Goal: Task Accomplishment & Management: Use online tool/utility

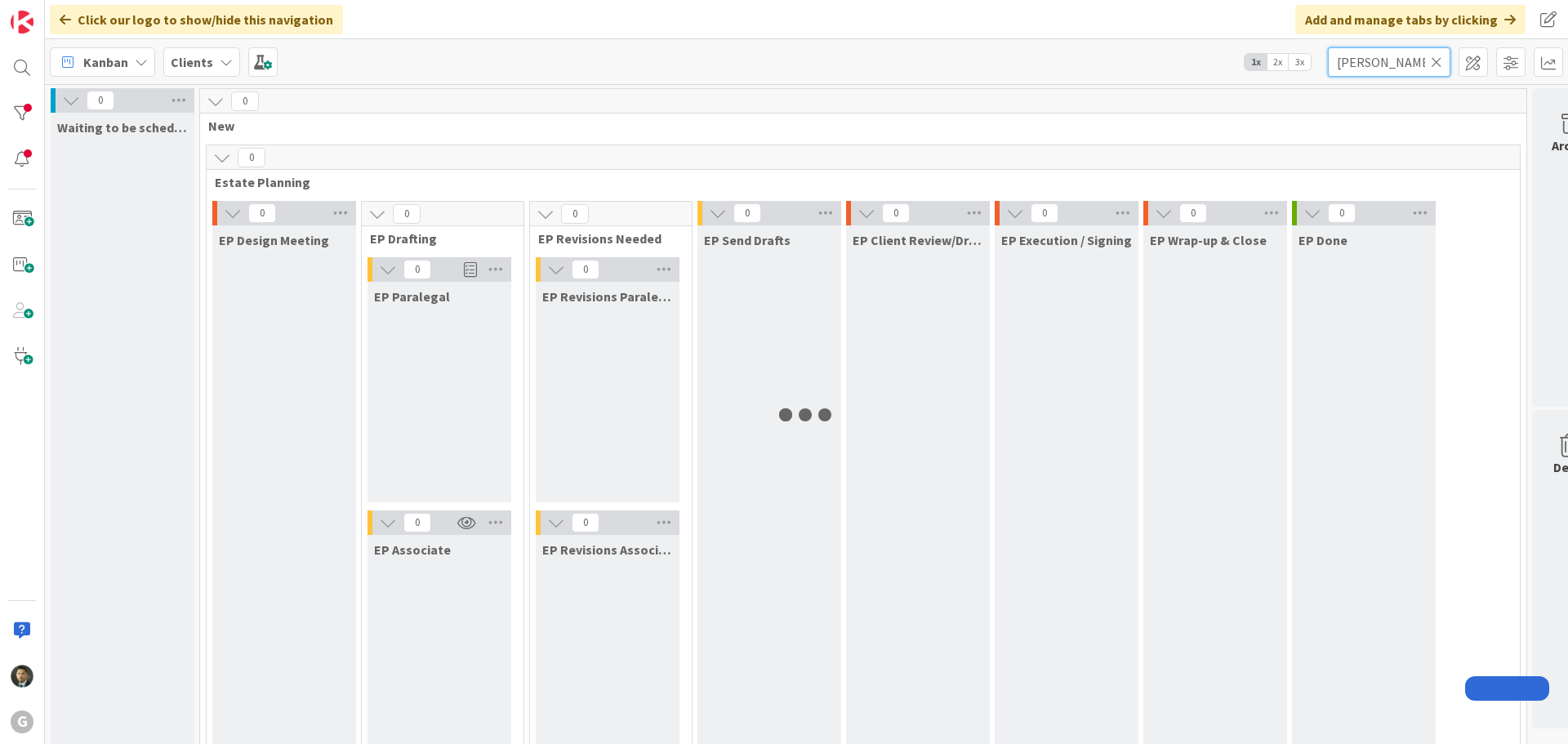
click at [1357, 63] on input "[PERSON_NAME]" at bounding box center [1389, 62] width 123 height 29
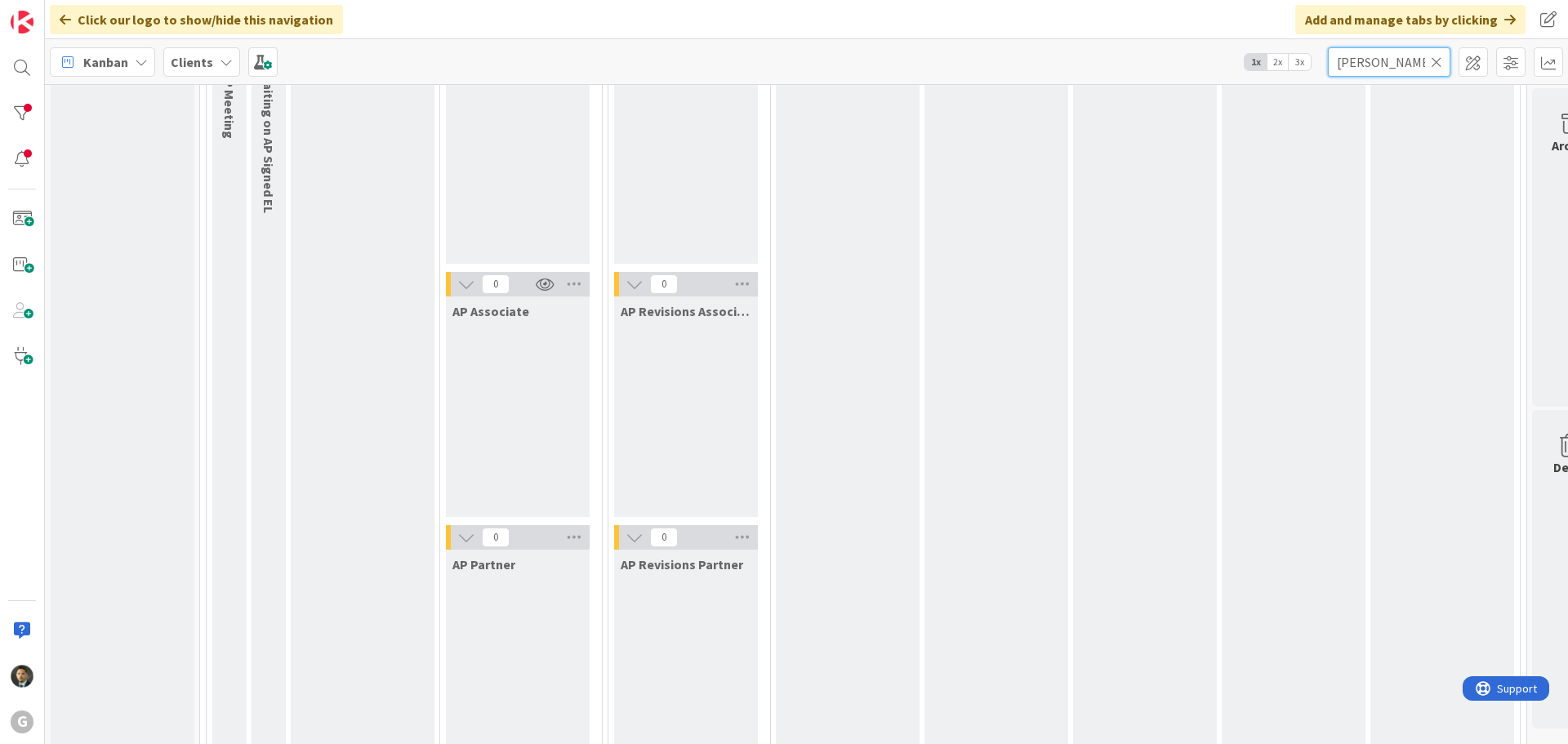
scroll to position [1055, 0]
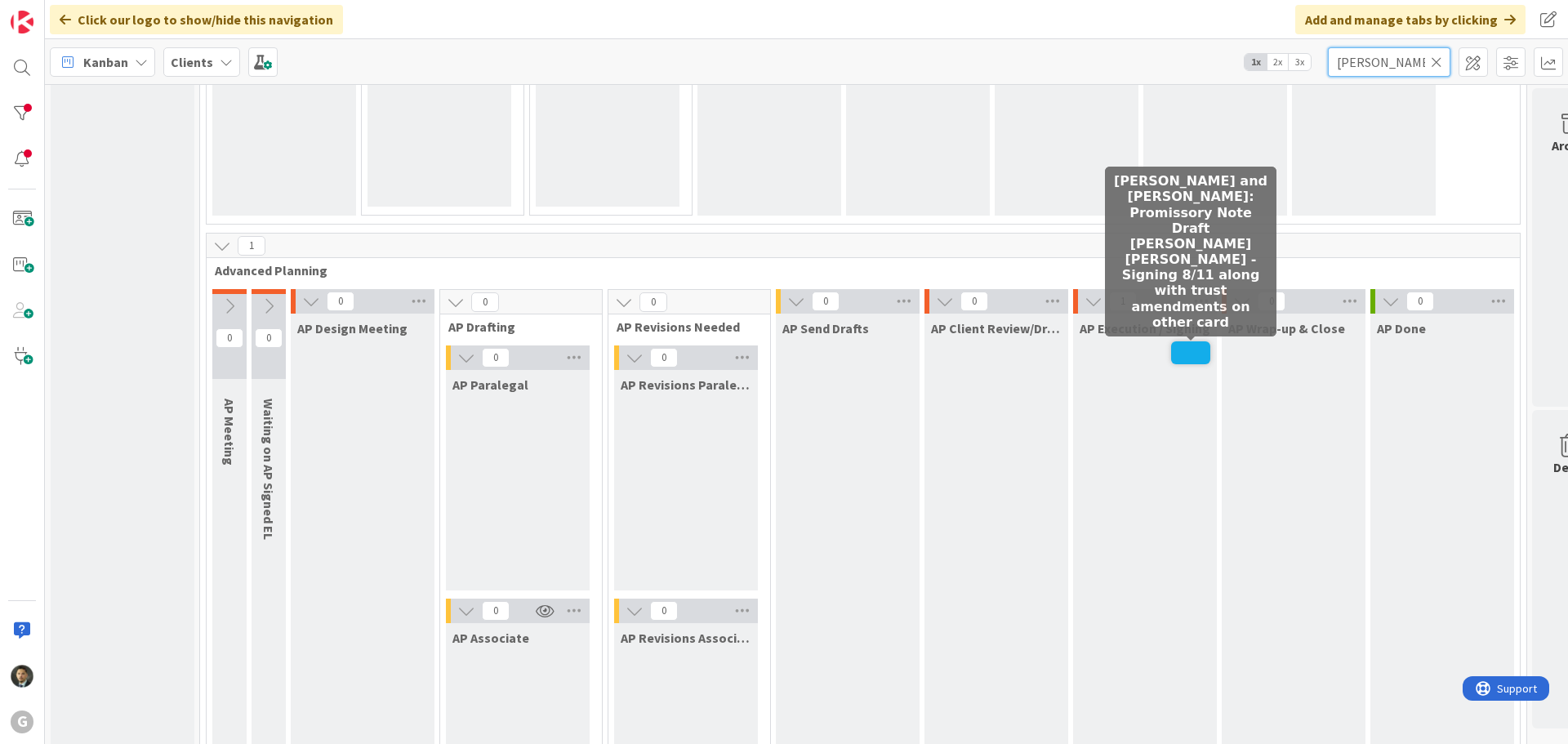
type input "[PERSON_NAME]"
click at [1182, 355] on span at bounding box center [1191, 352] width 39 height 22
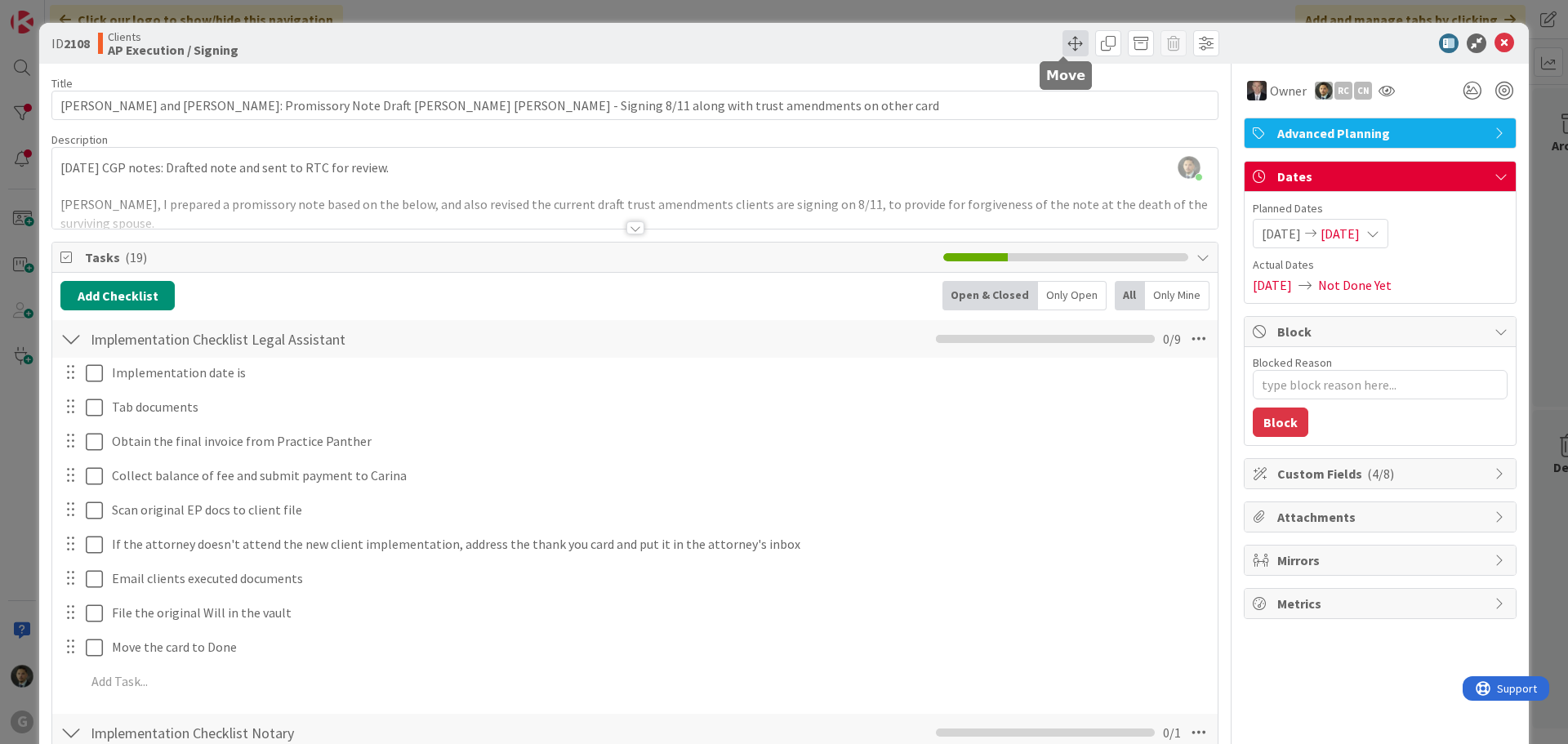
click at [1062, 48] on span at bounding box center [1075, 43] width 26 height 26
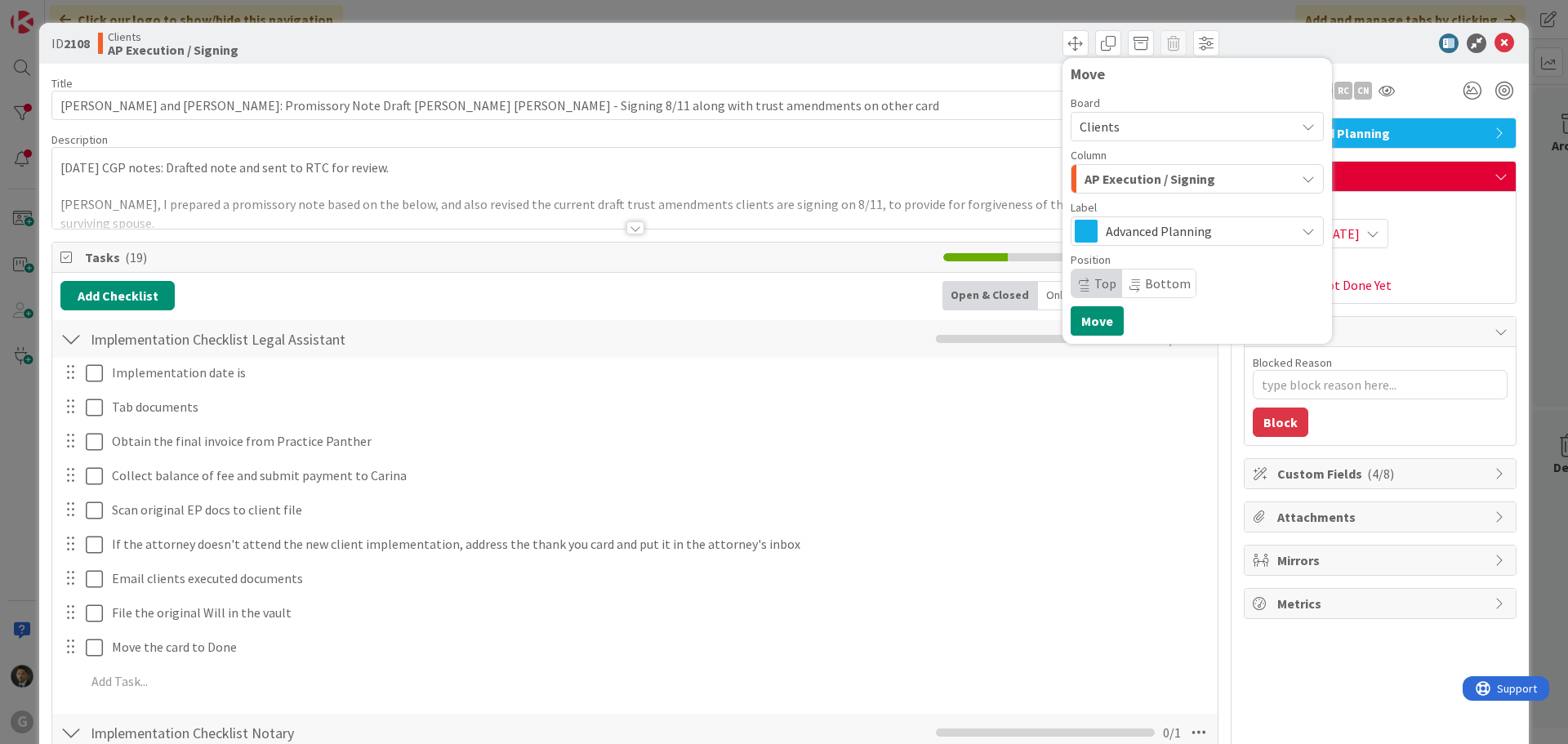
click at [1148, 185] on span "AP Execution / Signing" at bounding box center [1150, 179] width 131 height 22
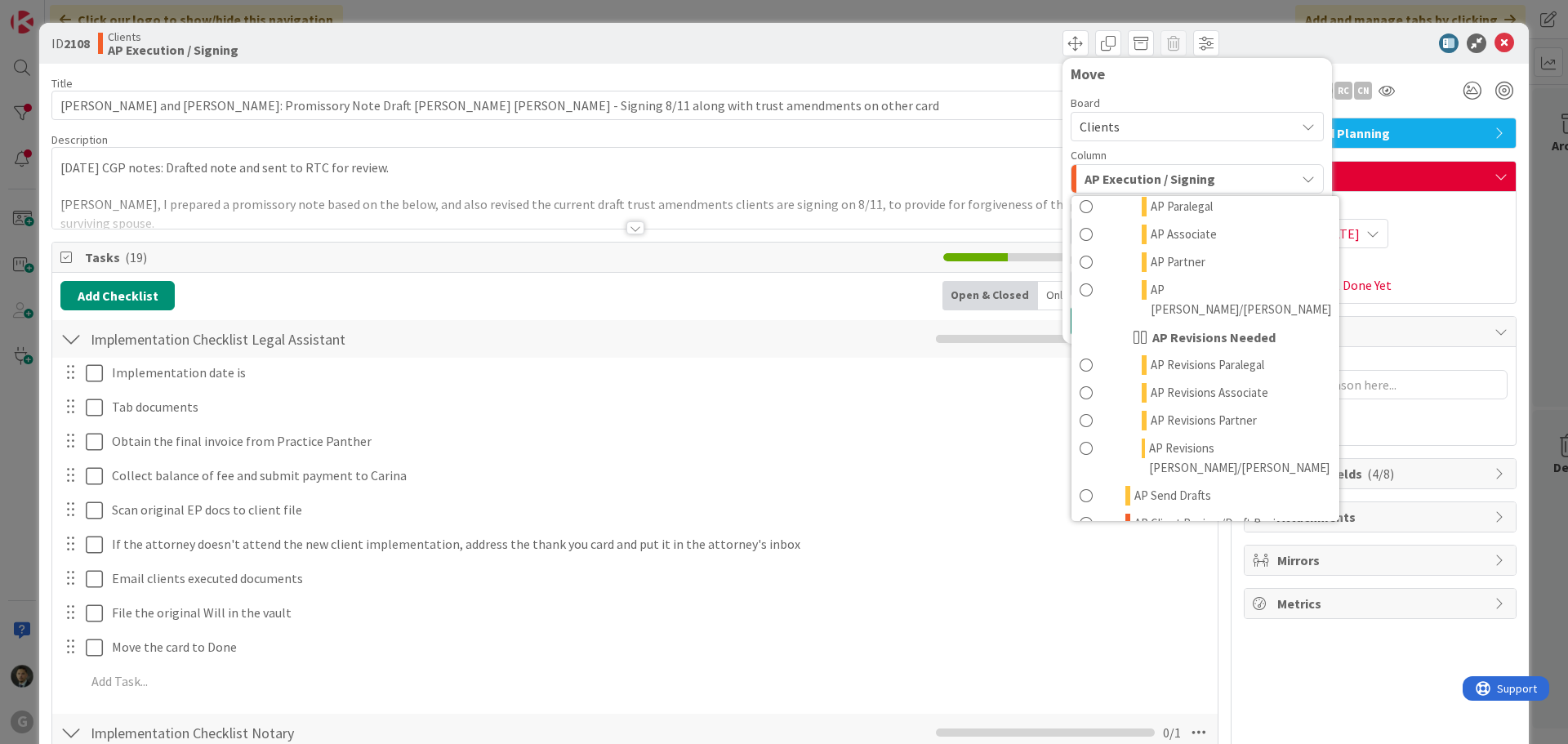
scroll to position [817, 0]
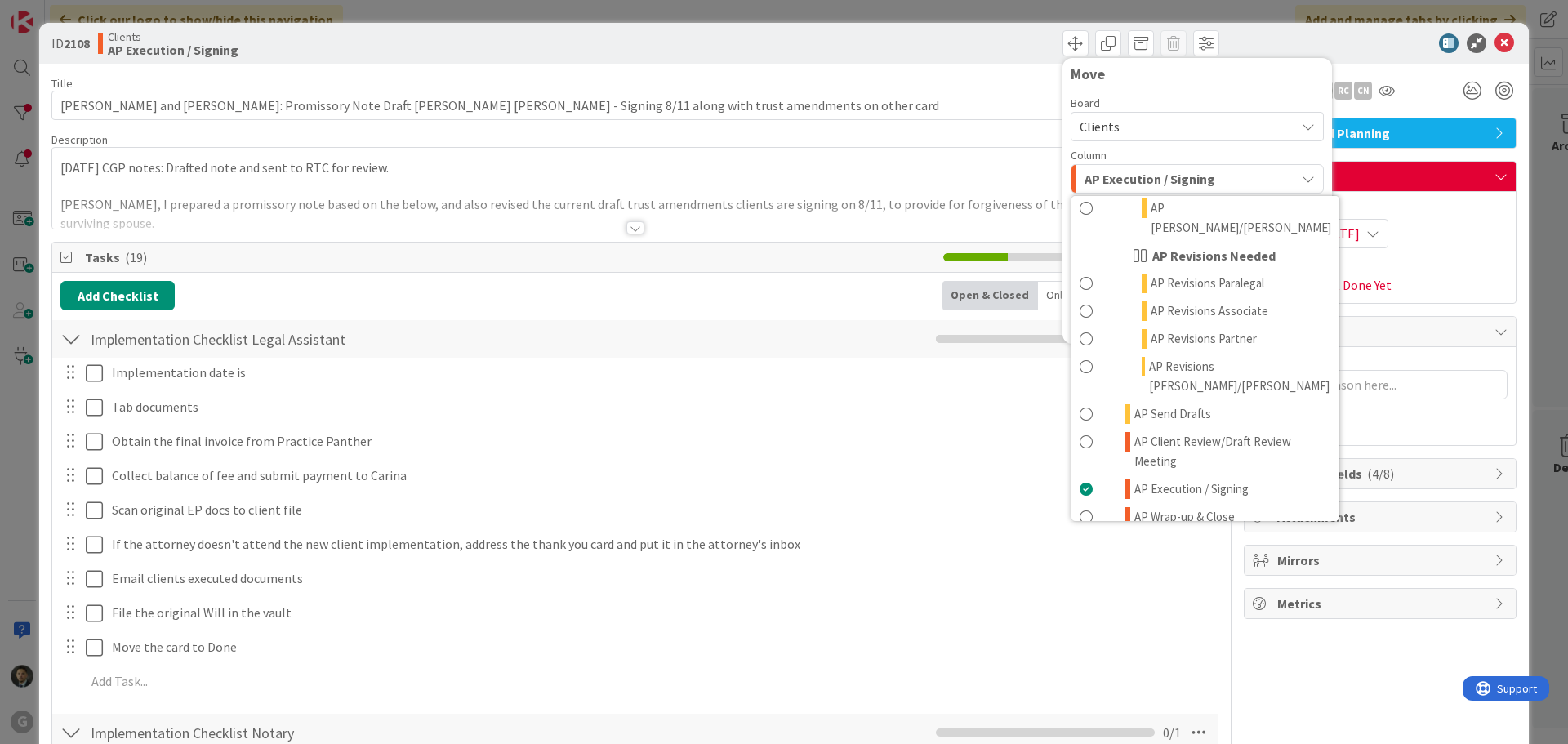
click at [74, 347] on div at bounding box center [71, 338] width 22 height 29
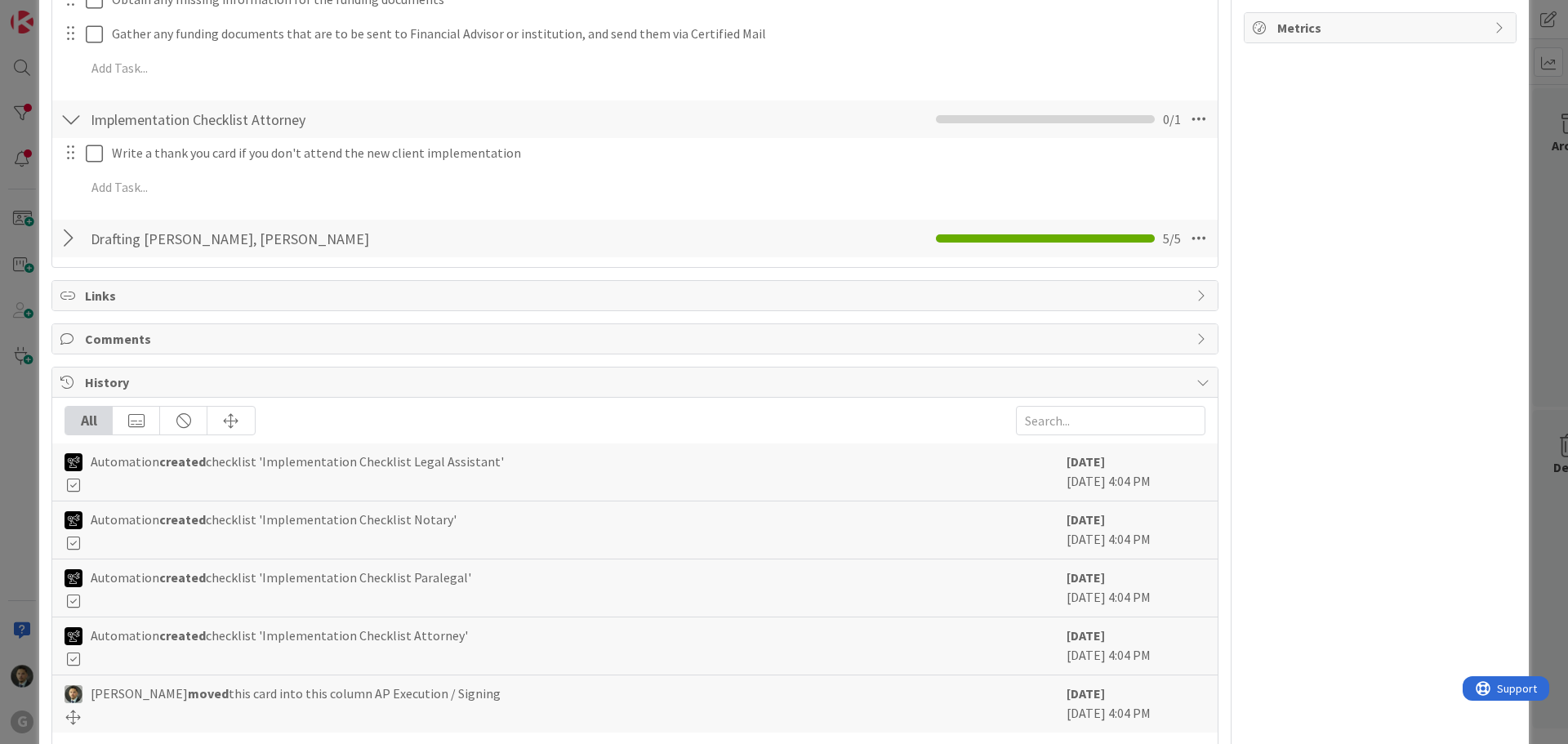
scroll to position [572, 0]
click at [78, 246] on div at bounding box center [71, 242] width 22 height 29
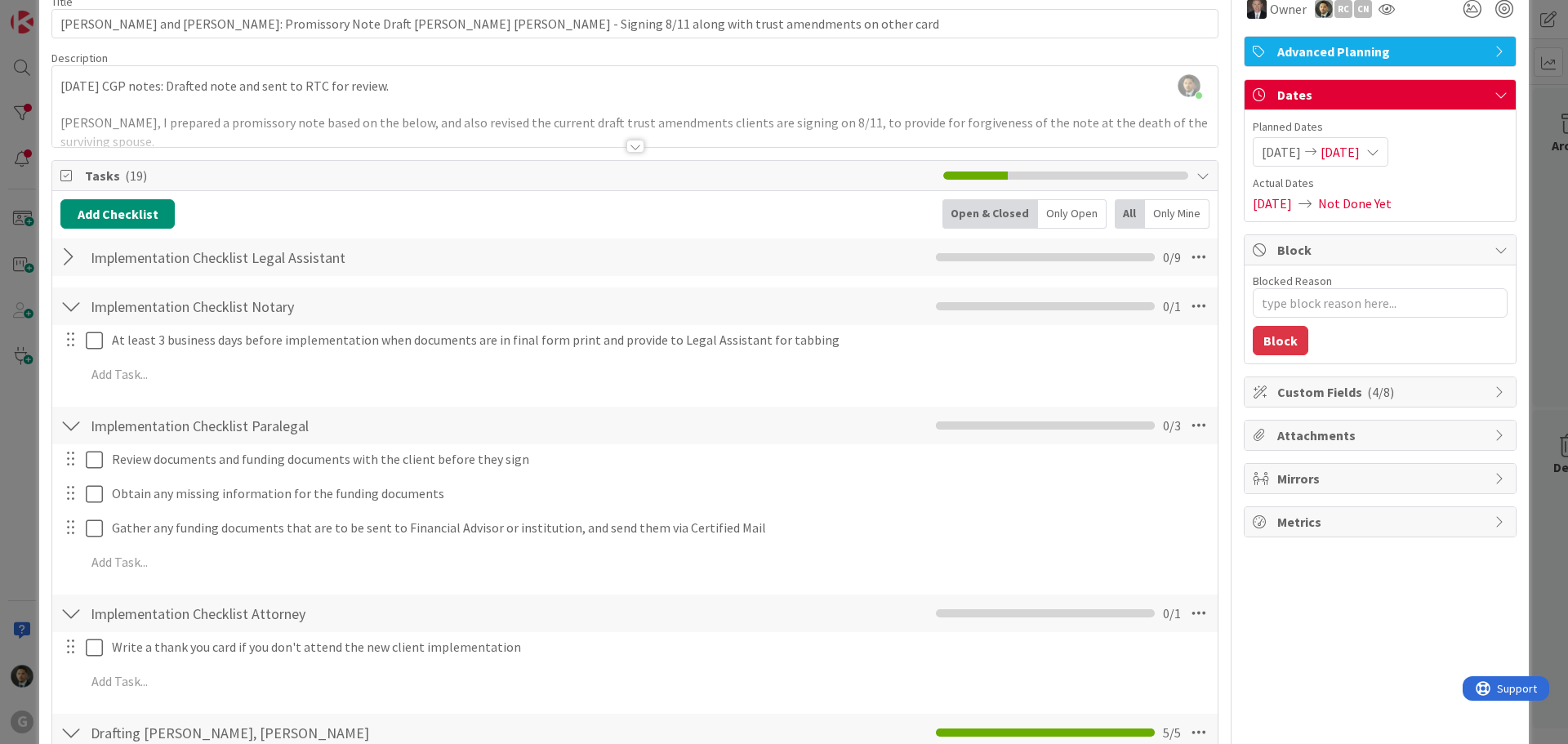
scroll to position [0, 0]
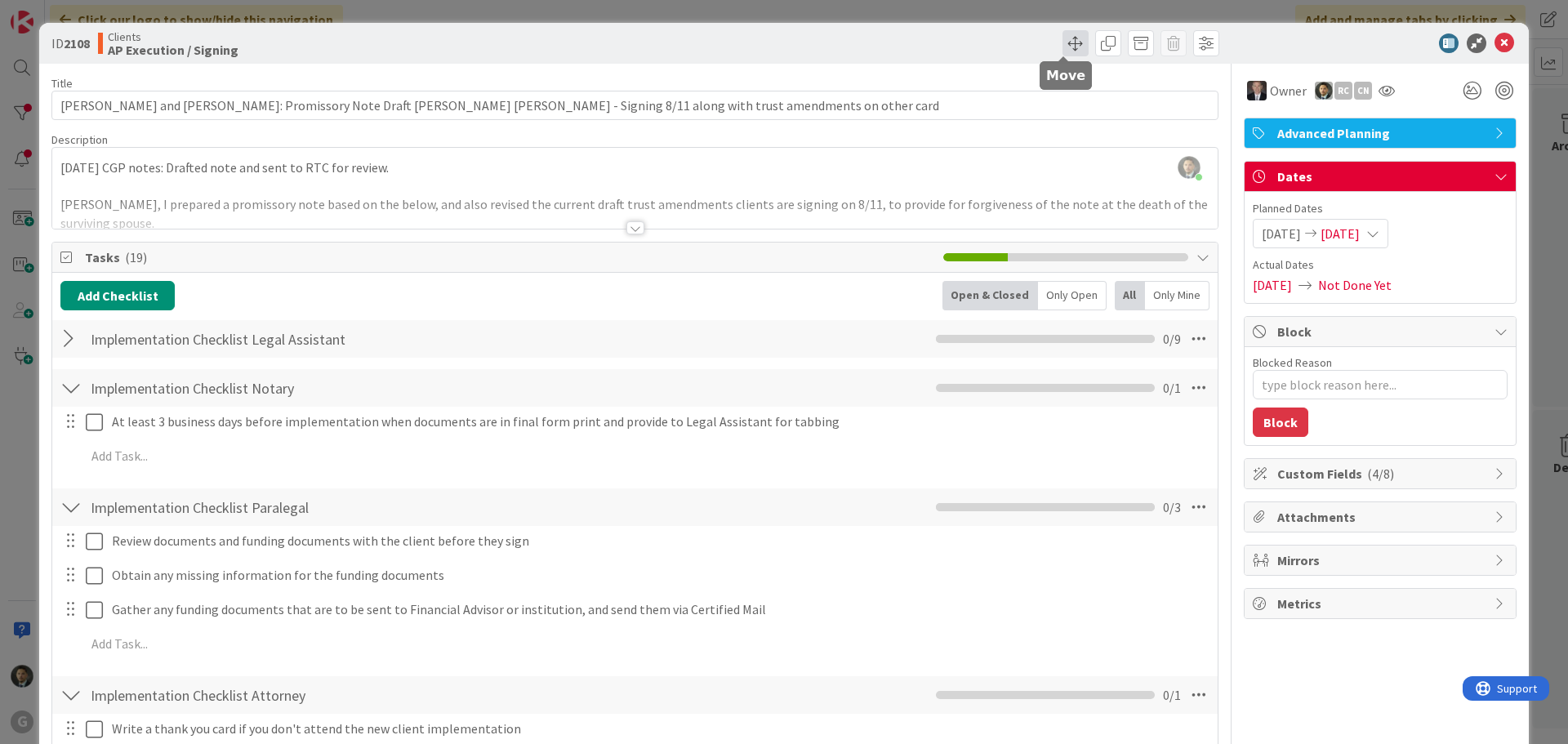
click at [1062, 44] on span at bounding box center [1075, 43] width 26 height 26
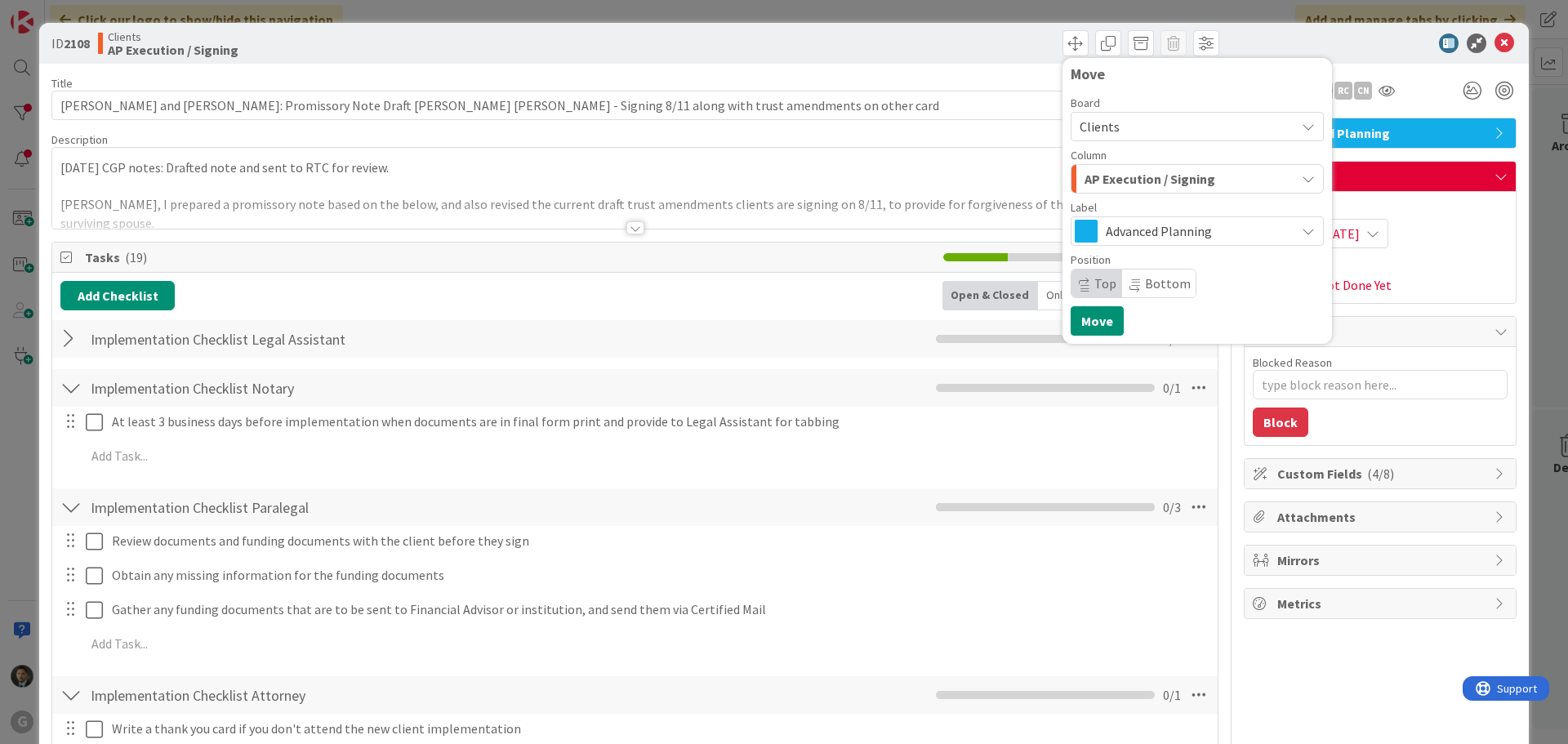
click at [1132, 184] on span "AP Execution / Signing" at bounding box center [1150, 179] width 131 height 22
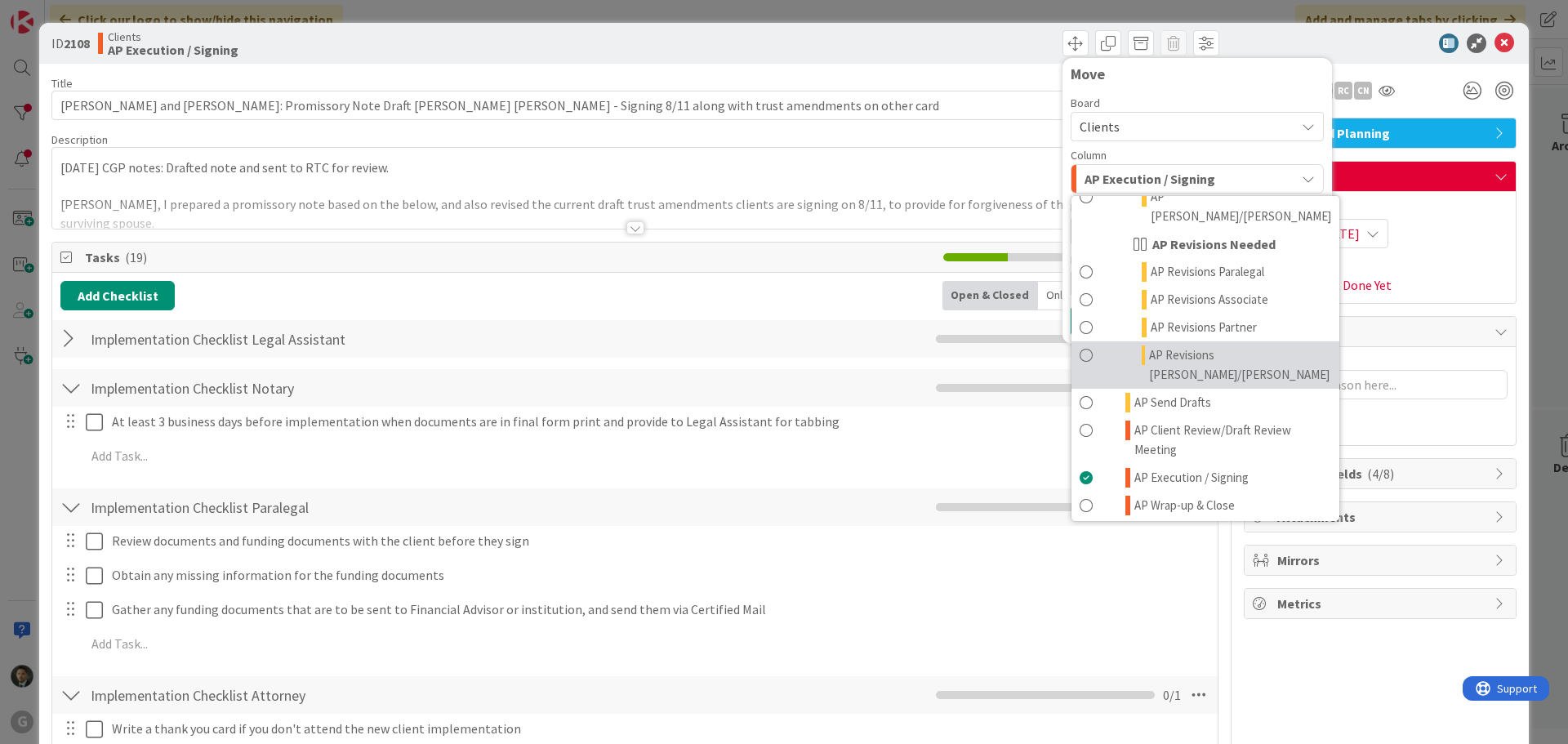
scroll to position [817, 0]
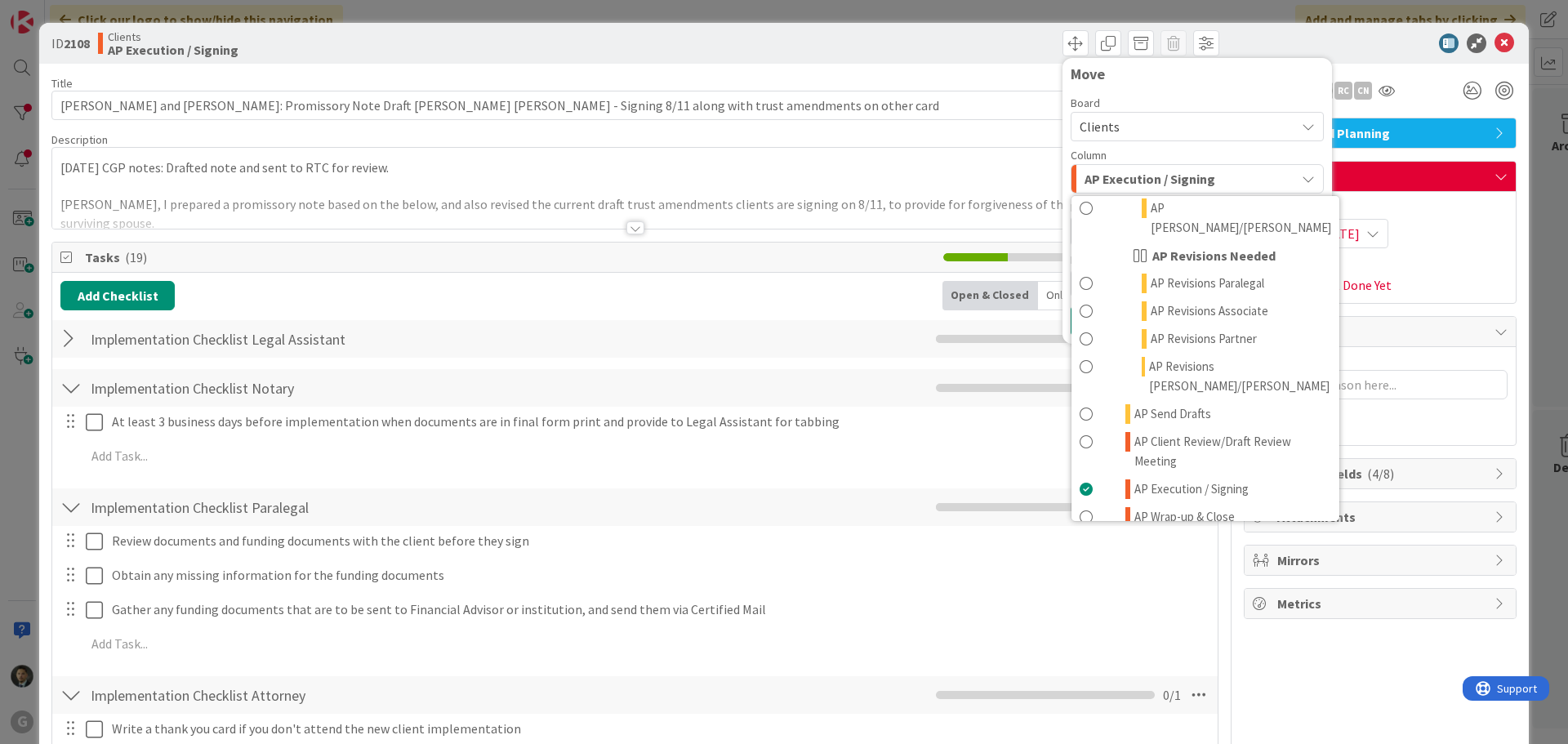
click at [1157, 535] on span "AP Done" at bounding box center [1156, 544] width 44 height 20
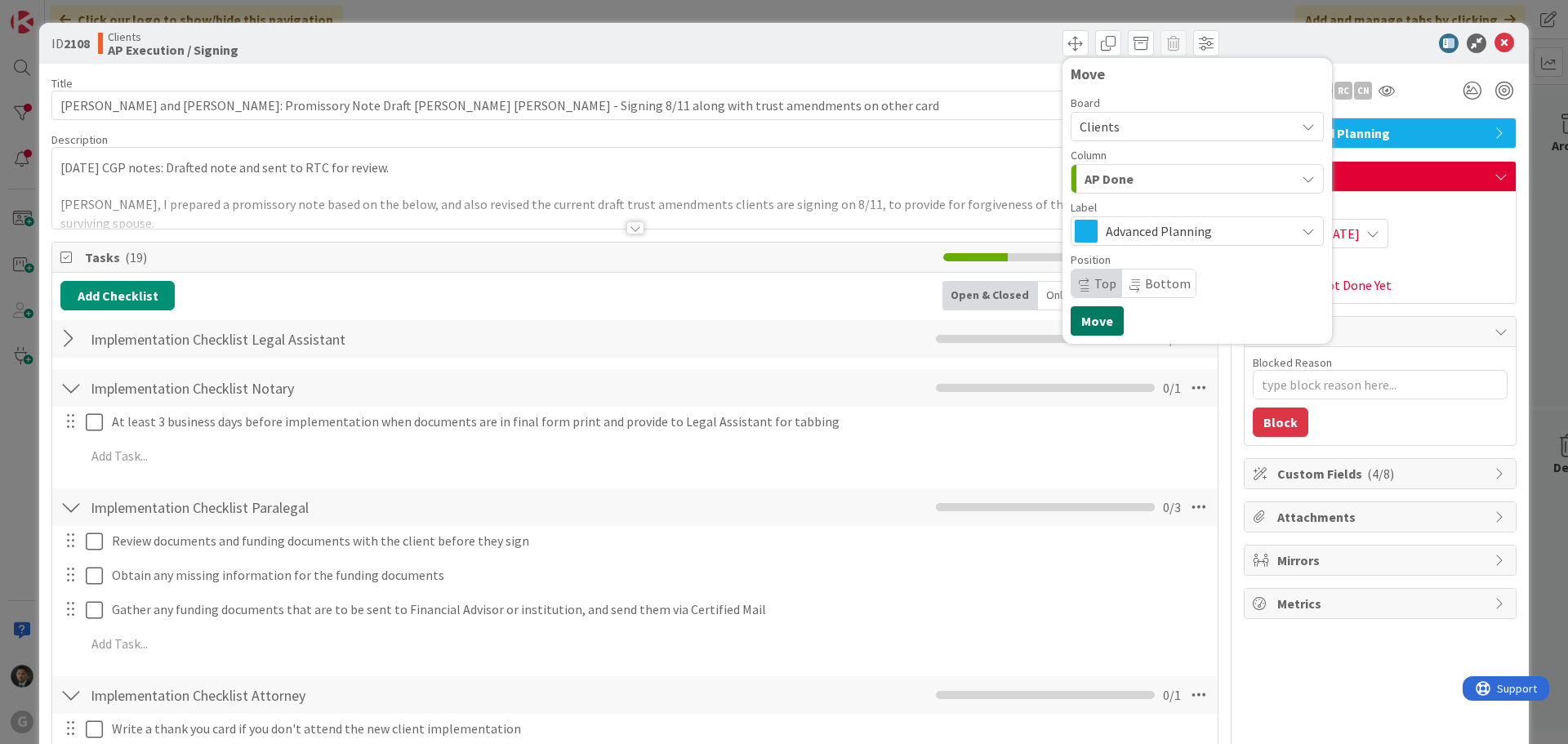
click at [1071, 322] on button "Move" at bounding box center [1097, 320] width 53 height 29
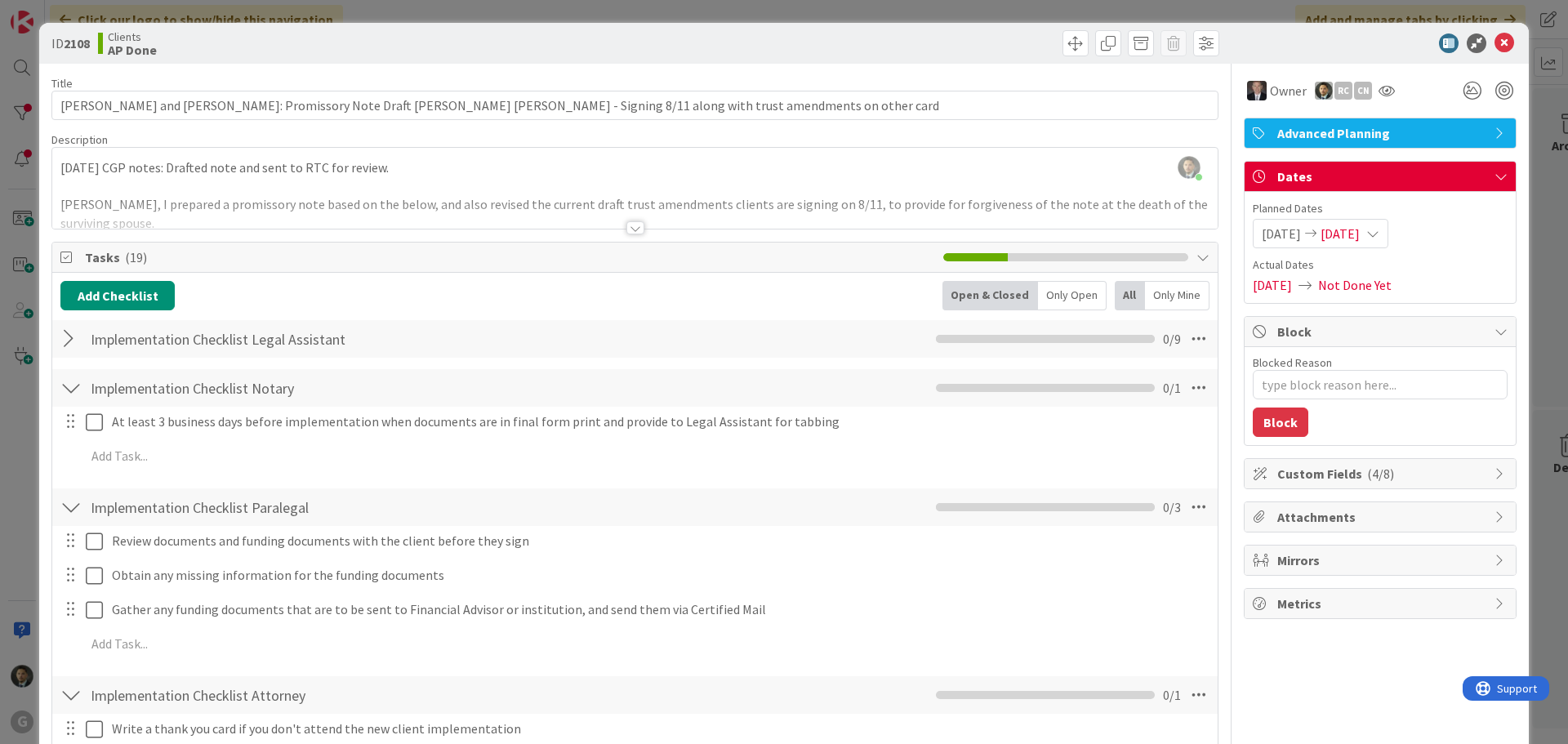
type textarea "x"
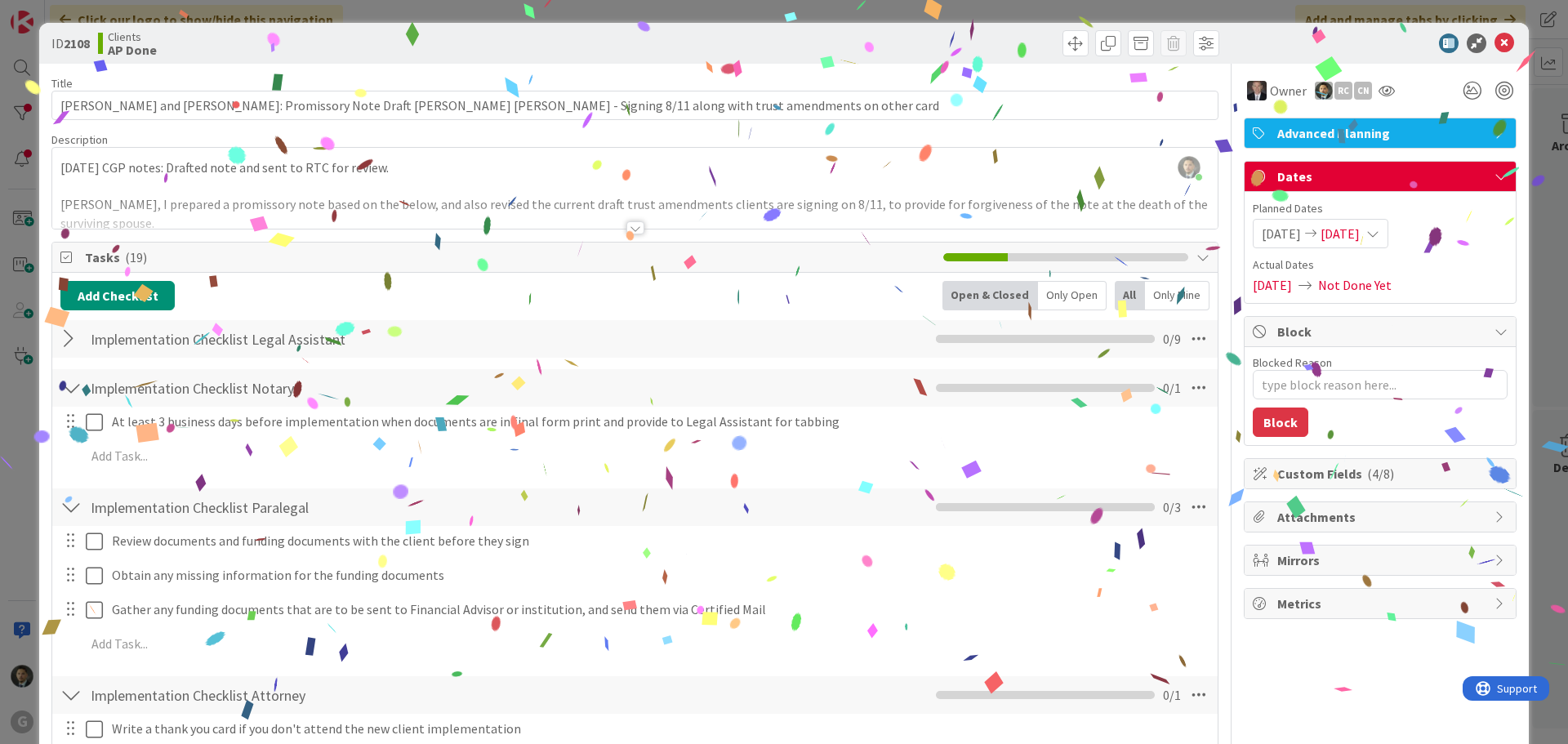
click at [984, 14] on div "ID 2108 Clients AP Done Move Move Title 115 / 128 [PERSON_NAME] and [PERSON_NAM…" at bounding box center [784, 372] width 1568 height 744
